Goal: Information Seeking & Learning: Learn about a topic

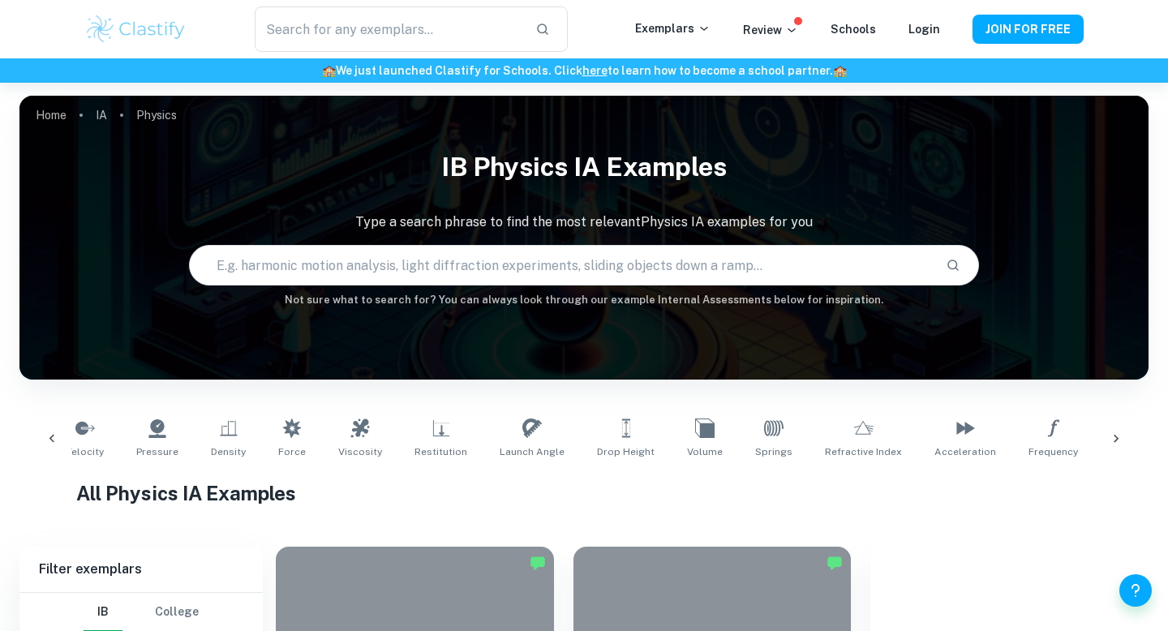
scroll to position [0, 315]
click at [853, 419] on icon at bounding box center [862, 428] width 19 height 19
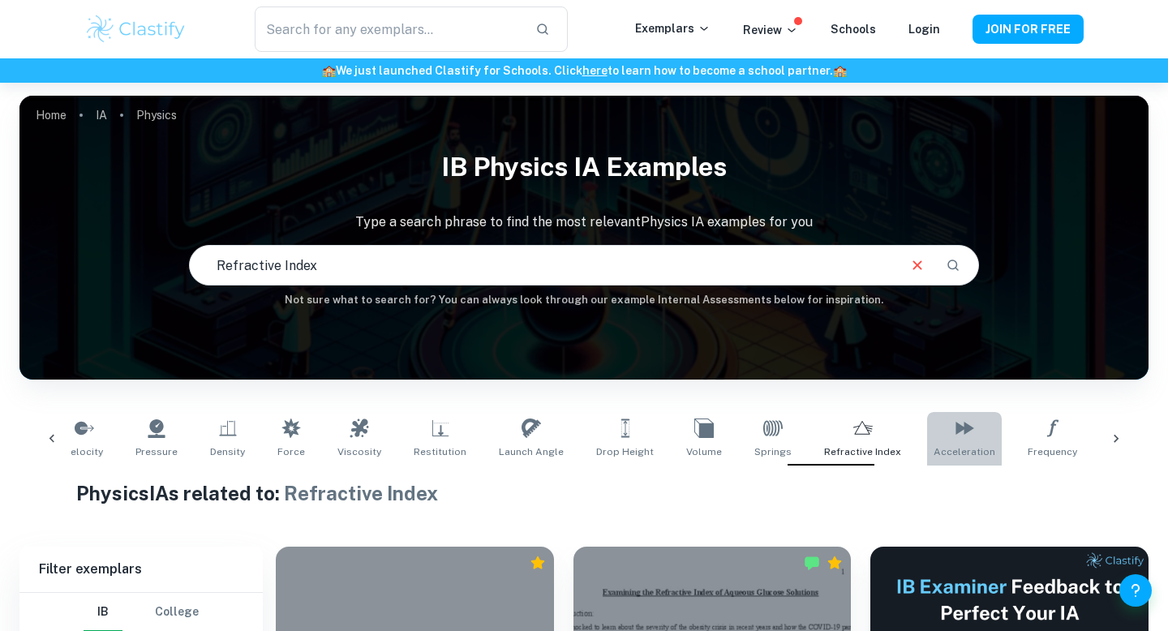
click at [940, 419] on link "Acceleration" at bounding box center [964, 439] width 75 height 54
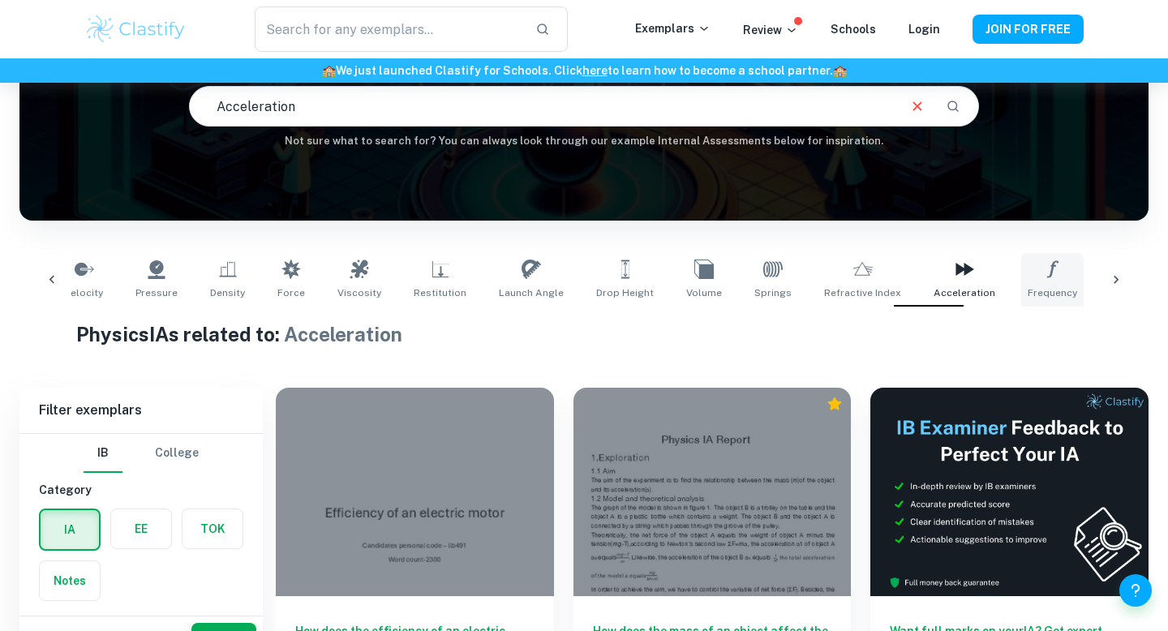
scroll to position [228, 0]
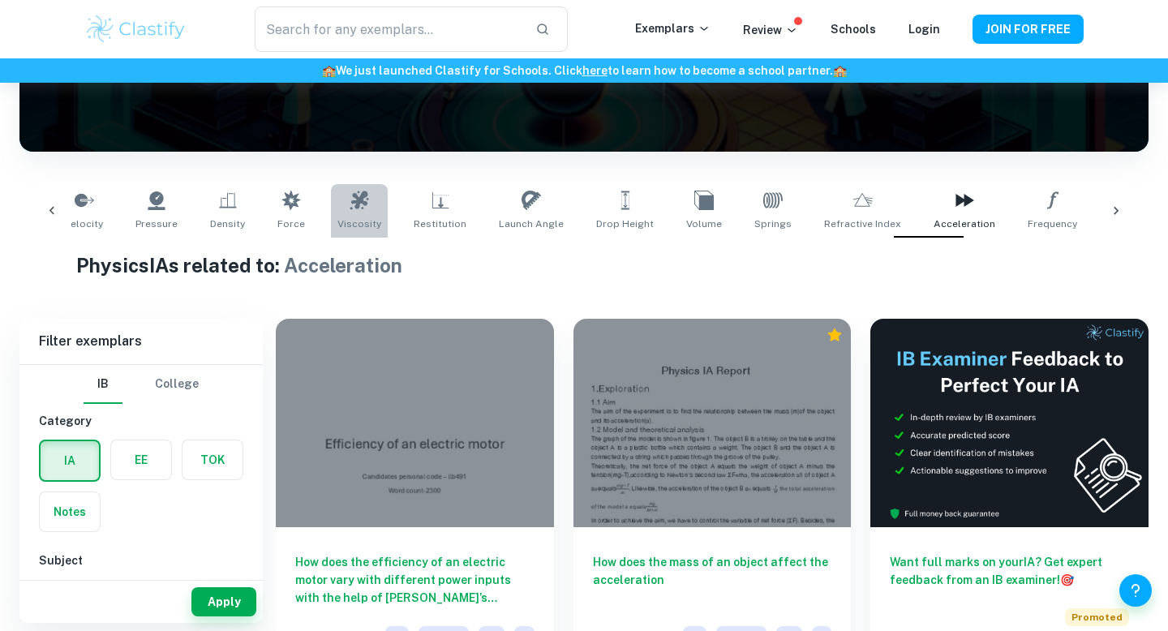
click at [358, 202] on link "Viscosity" at bounding box center [359, 211] width 57 height 54
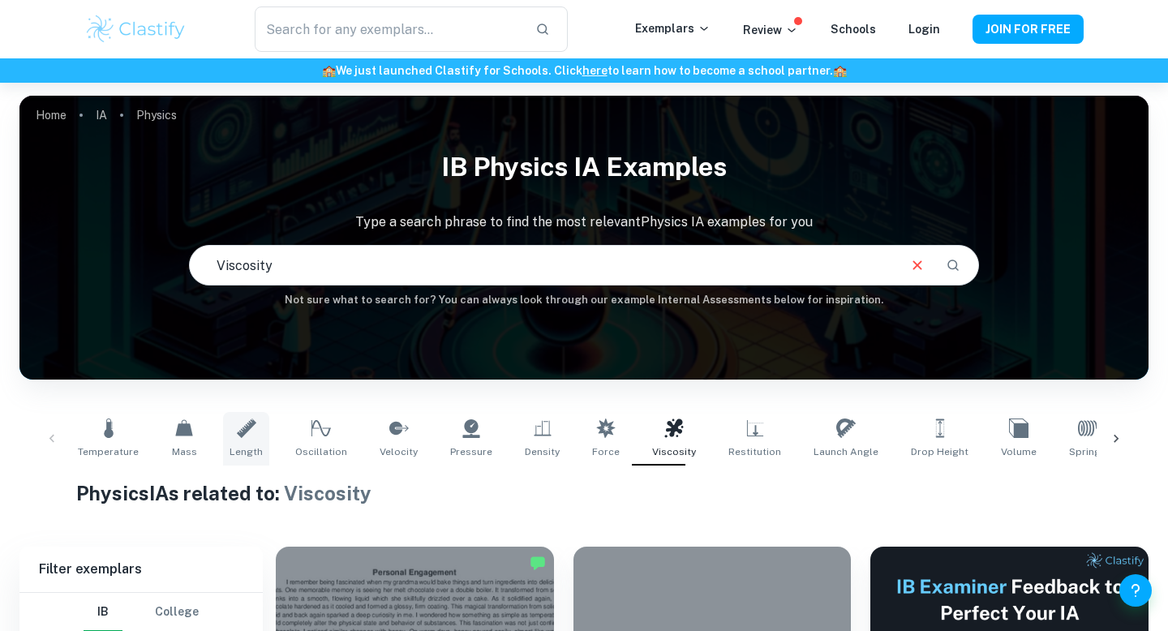
click at [231, 432] on link "Length" at bounding box center [246, 439] width 46 height 54
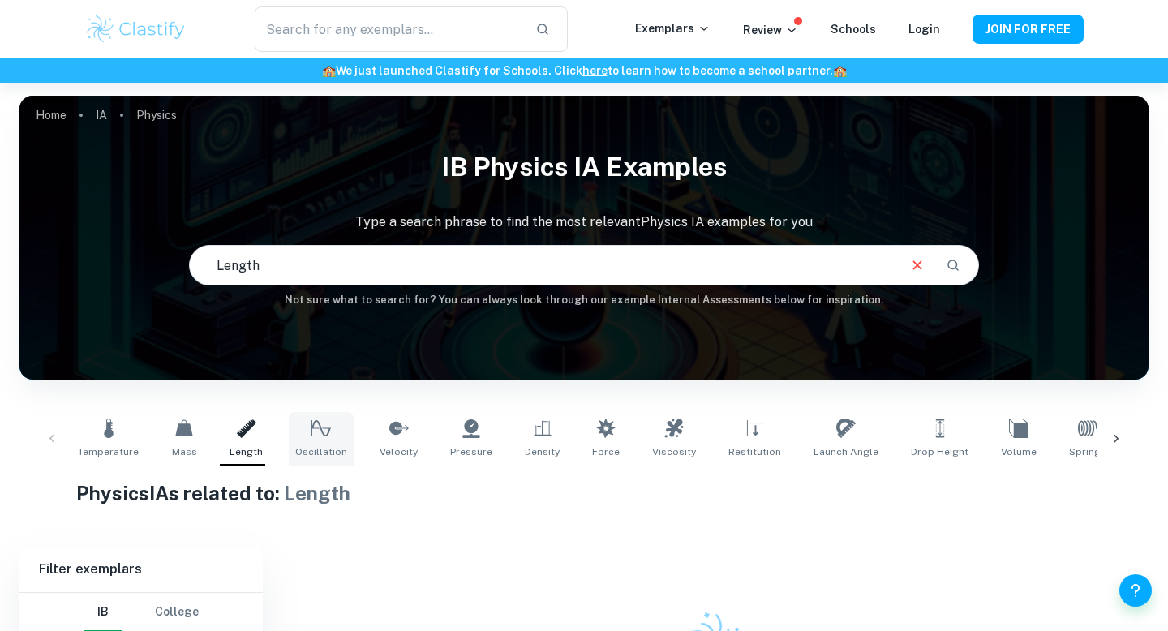
click at [289, 431] on link "Oscillation" at bounding box center [321, 439] width 65 height 54
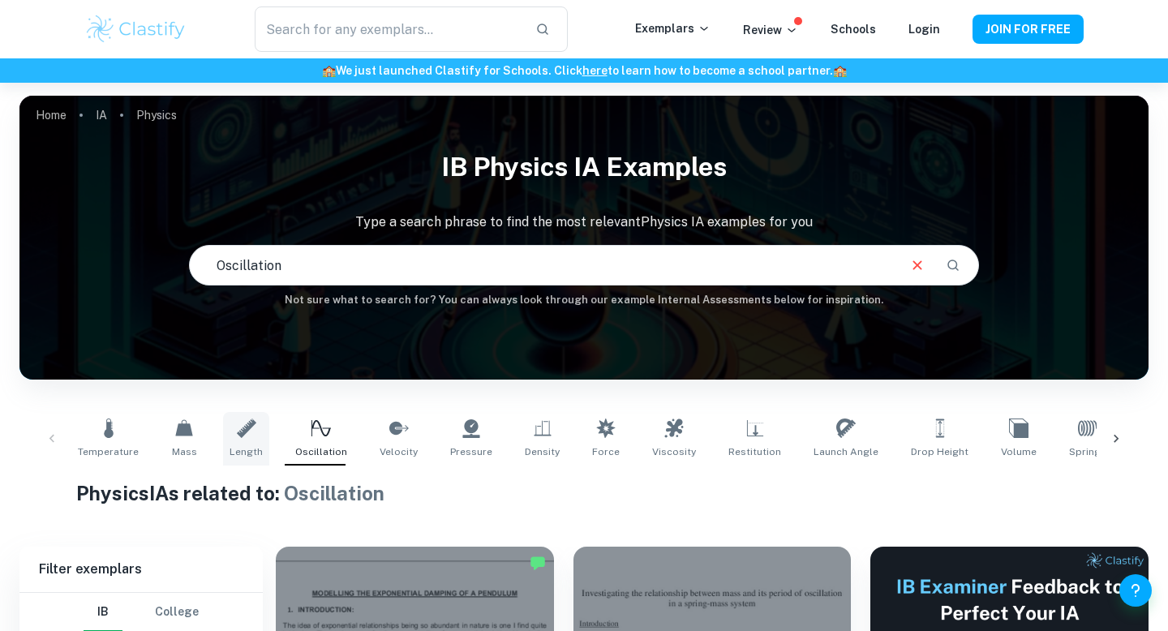
click at [225, 440] on link "Length" at bounding box center [246, 439] width 46 height 54
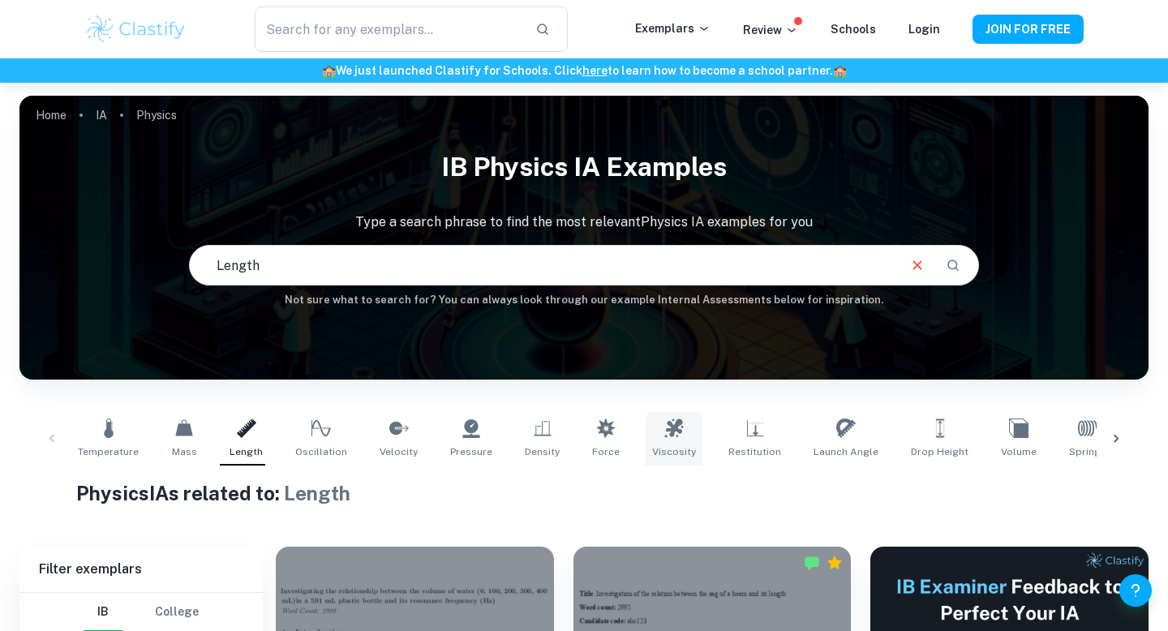
click at [646, 434] on link "Viscosity" at bounding box center [674, 439] width 57 height 54
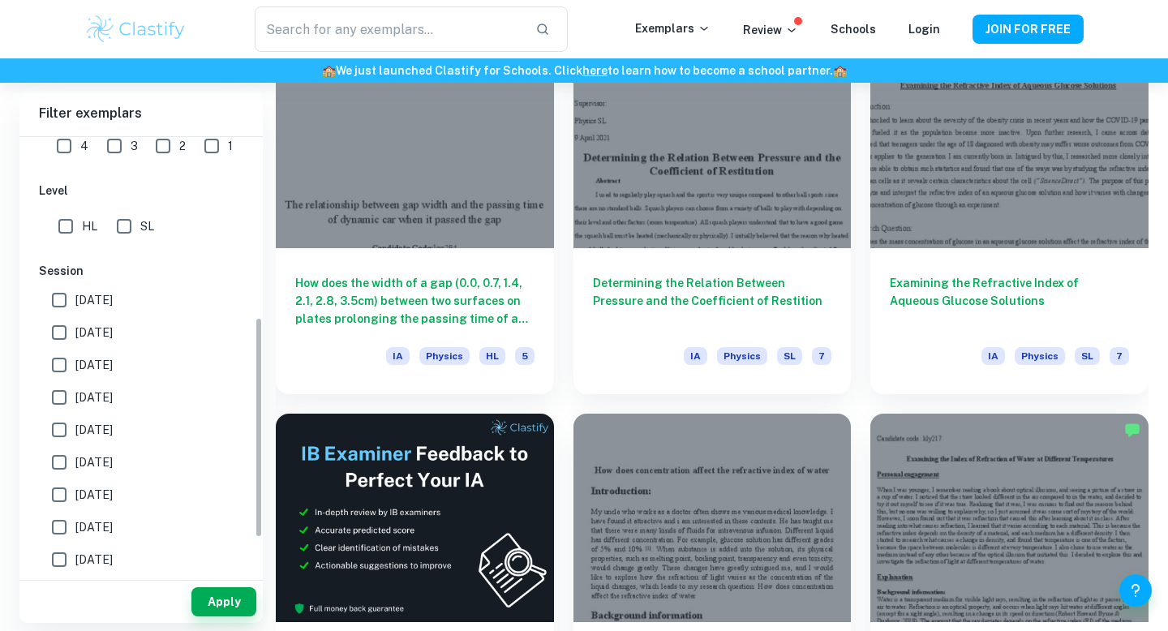
scroll to position [356, 0]
click at [66, 237] on input "HL" at bounding box center [65, 228] width 32 height 32
checkbox input "true"
click at [211, 593] on button "Apply" at bounding box center [223, 601] width 65 height 29
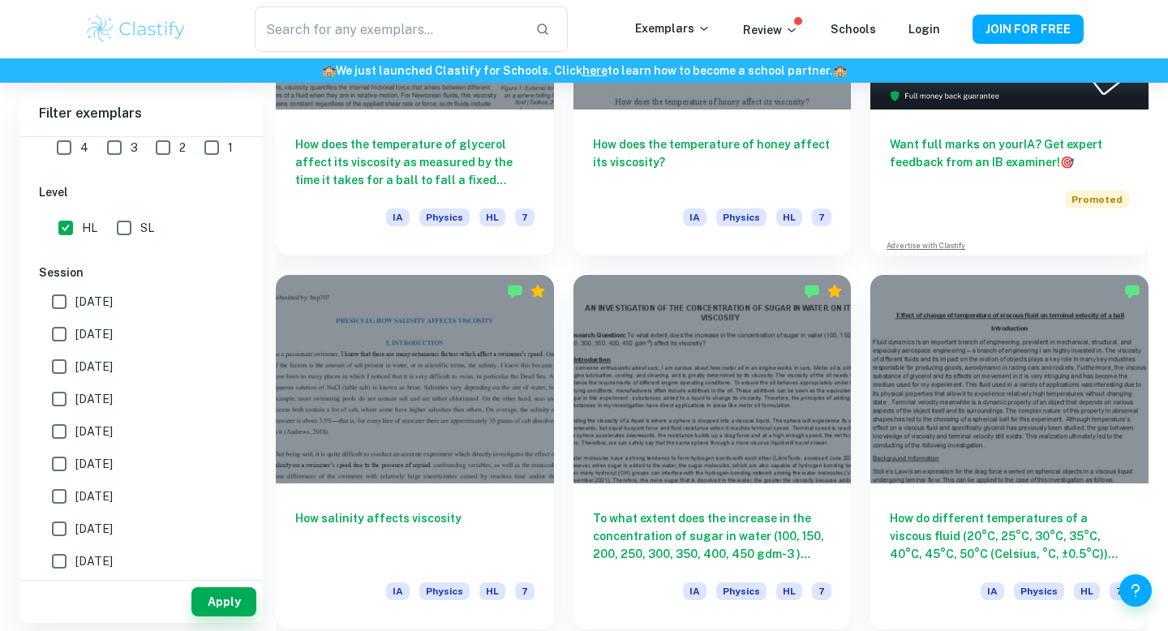
scroll to position [0, 0]
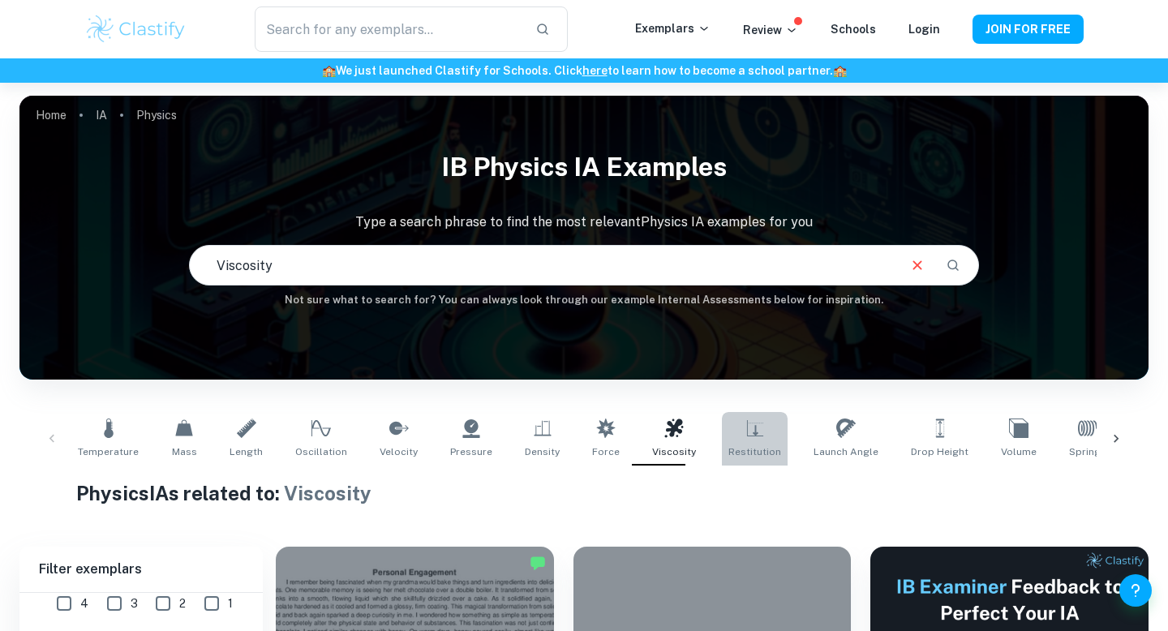
click at [749, 429] on link "Restitution" at bounding box center [755, 439] width 66 height 54
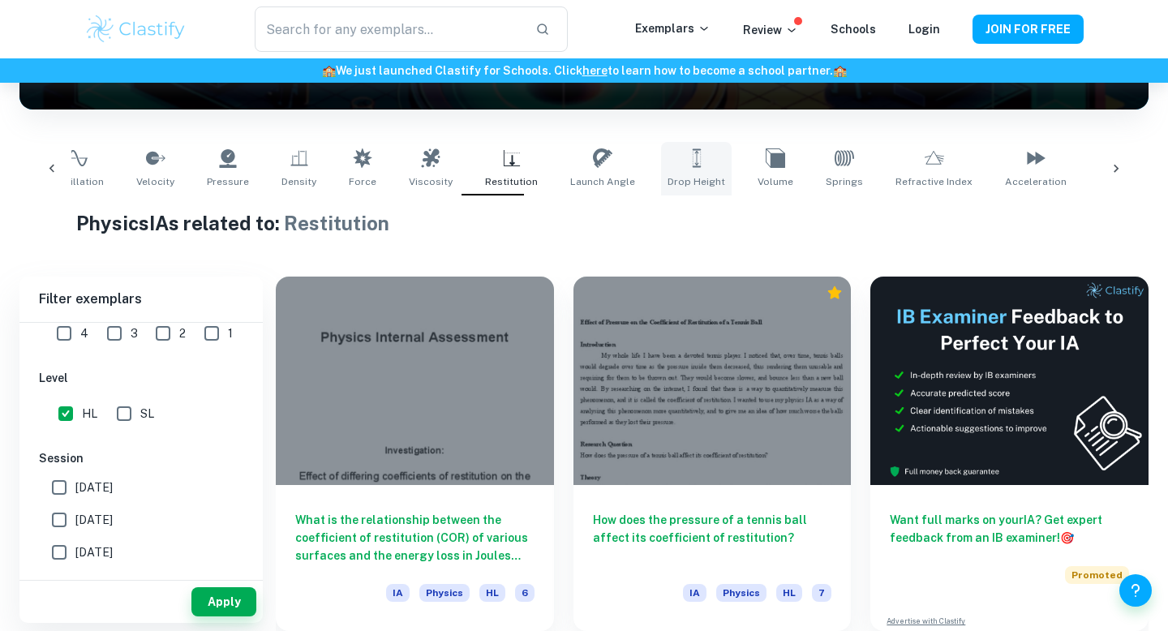
scroll to position [0, 250]
click at [826, 165] on link "Springs" at bounding box center [838, 169] width 50 height 54
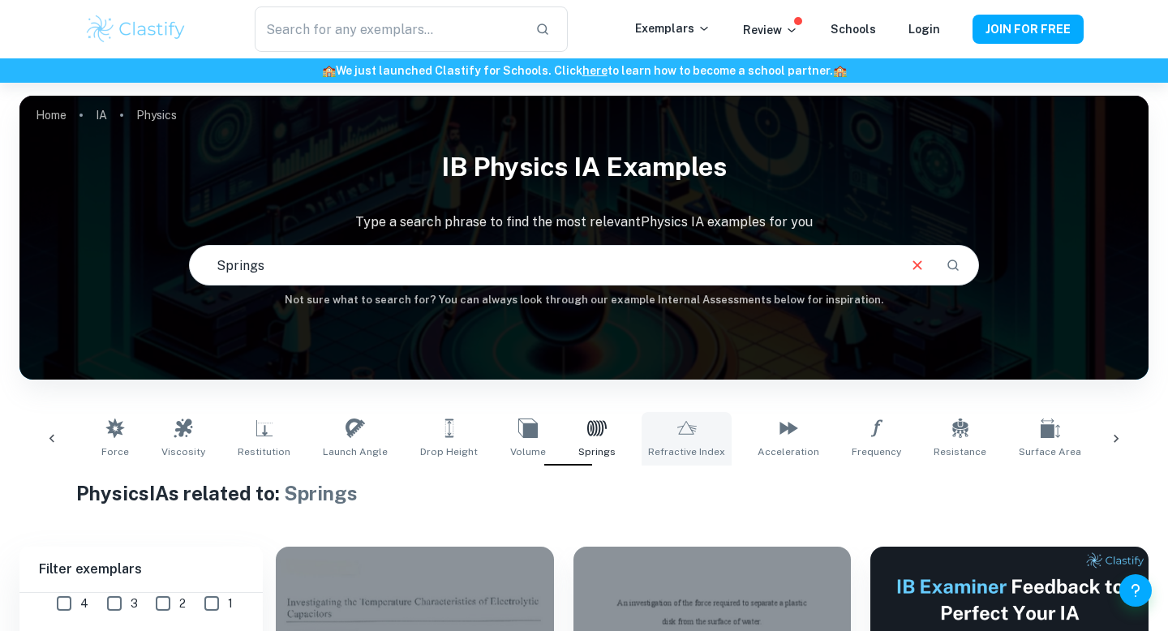
scroll to position [0, 501]
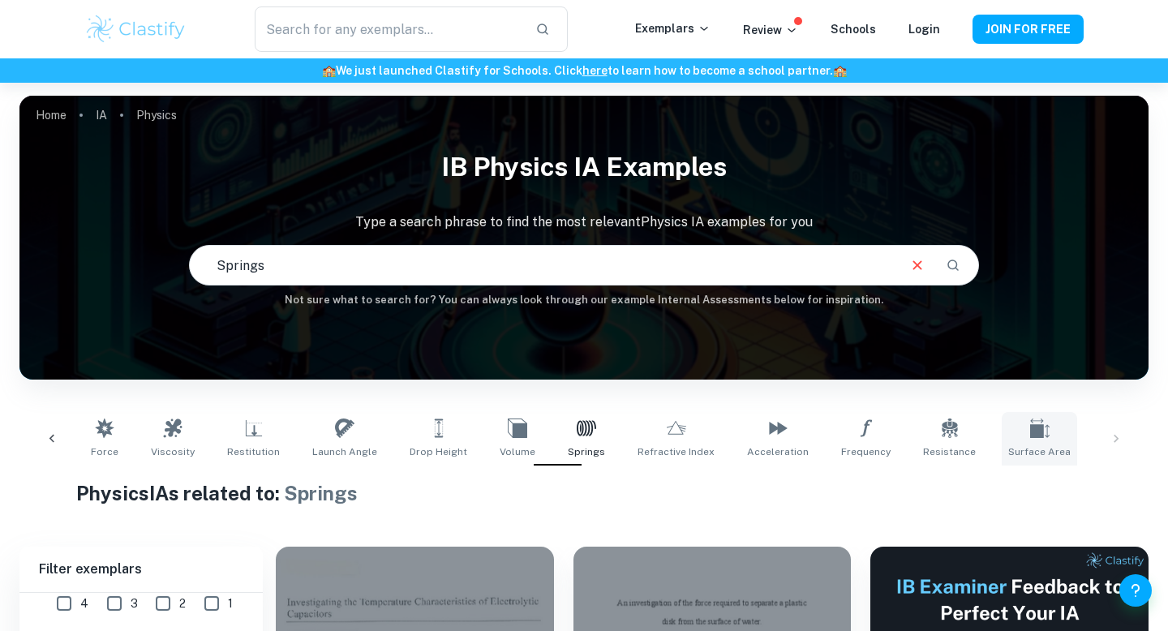
click at [1007, 440] on link "Surface Area" at bounding box center [1039, 439] width 75 height 54
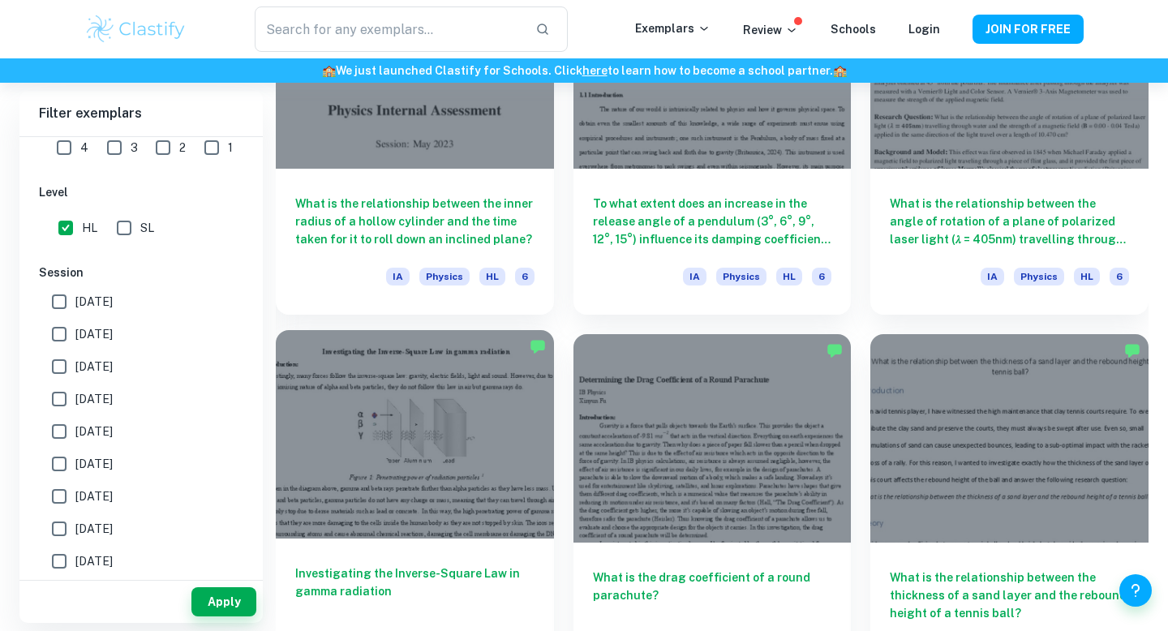
scroll to position [7703, 0]
